Goal: Navigation & Orientation: Find specific page/section

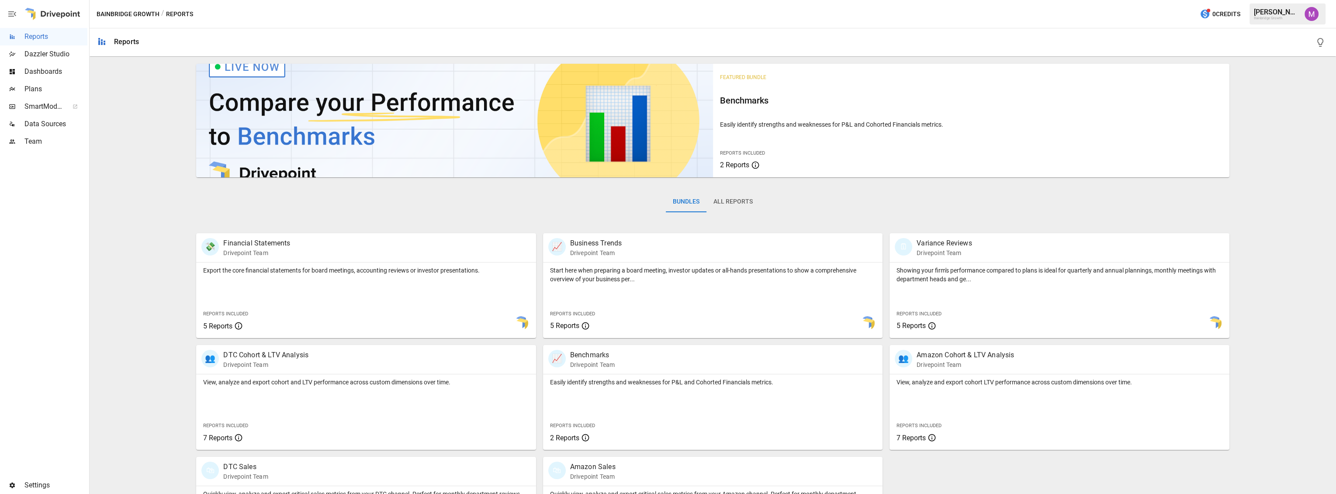
click at [28, 87] on span "Plans" at bounding box center [55, 89] width 63 height 10
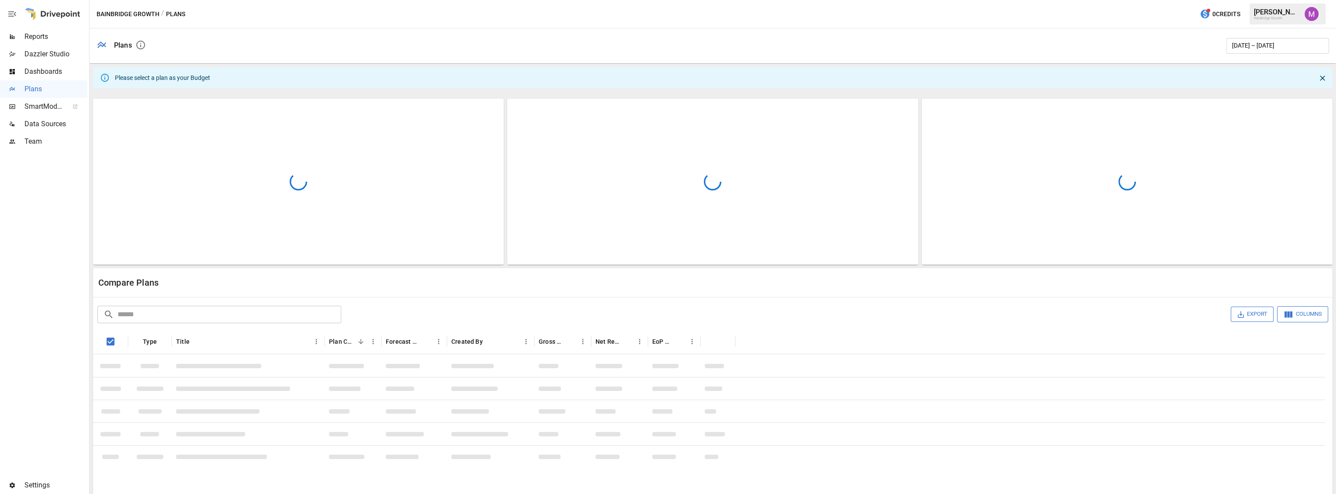
click at [1320, 17] on button "button" at bounding box center [1311, 14] width 24 height 24
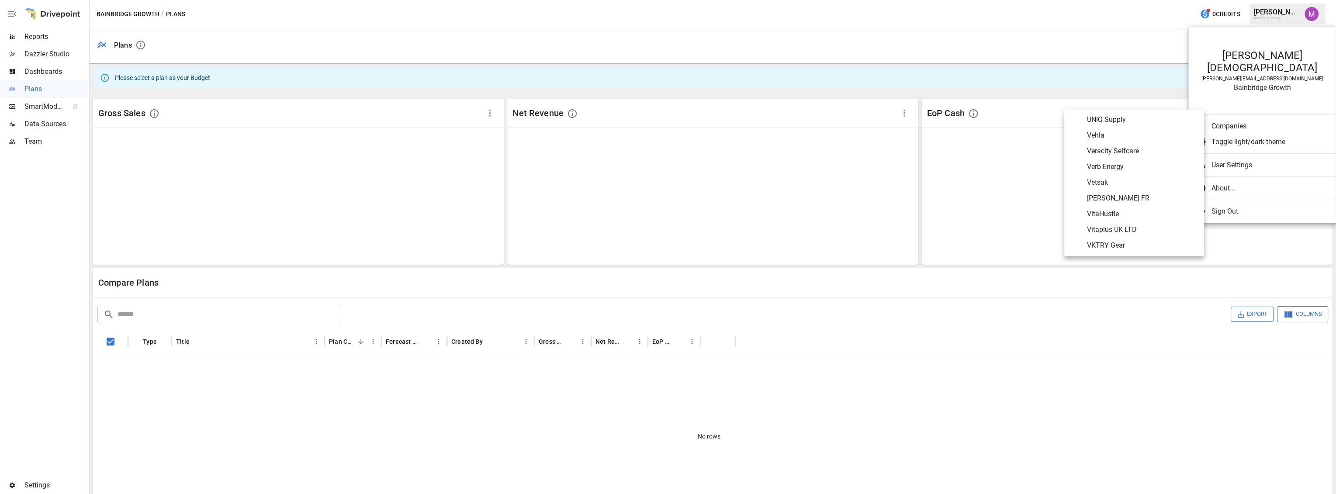
scroll to position [4438, 0]
click at [1124, 193] on span "[PERSON_NAME] FR" at bounding box center [1142, 197] width 110 height 10
